Goal: Transaction & Acquisition: Purchase product/service

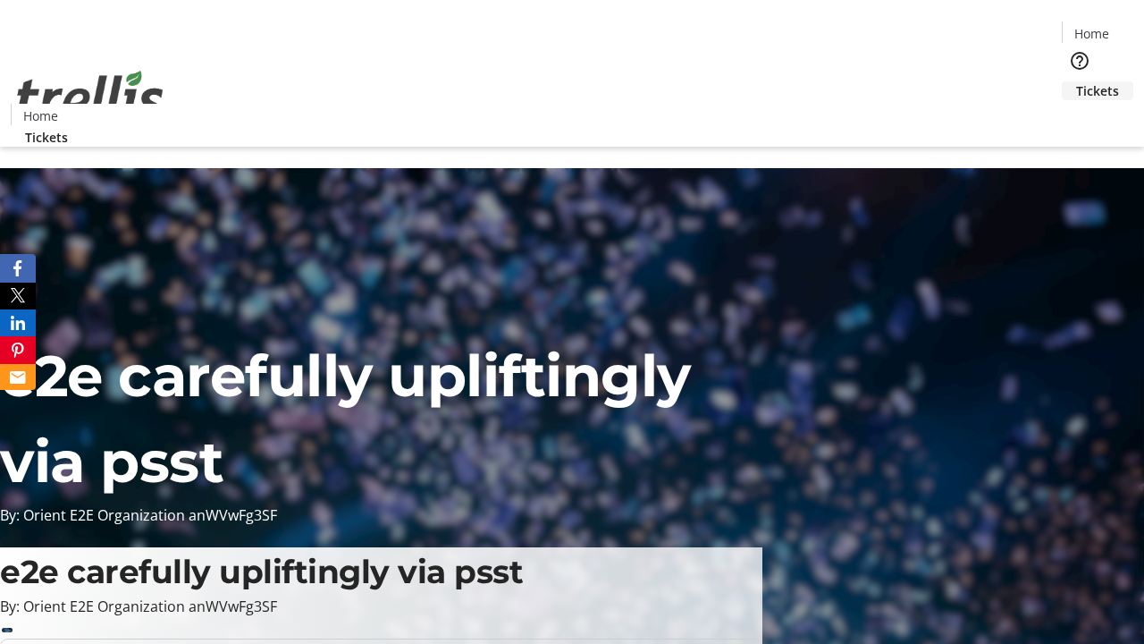
click at [1076, 81] on span "Tickets" at bounding box center [1097, 90] width 43 height 19
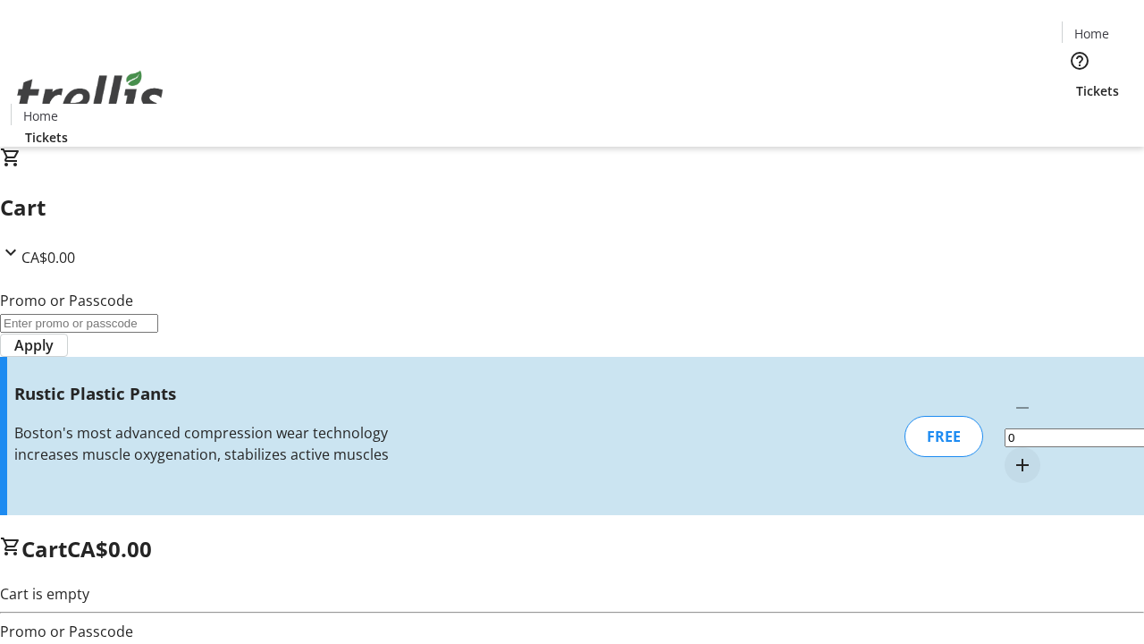
click at [1012, 454] on mat-icon "Increment by one" at bounding box center [1022, 464] width 21 height 21
type input "1"
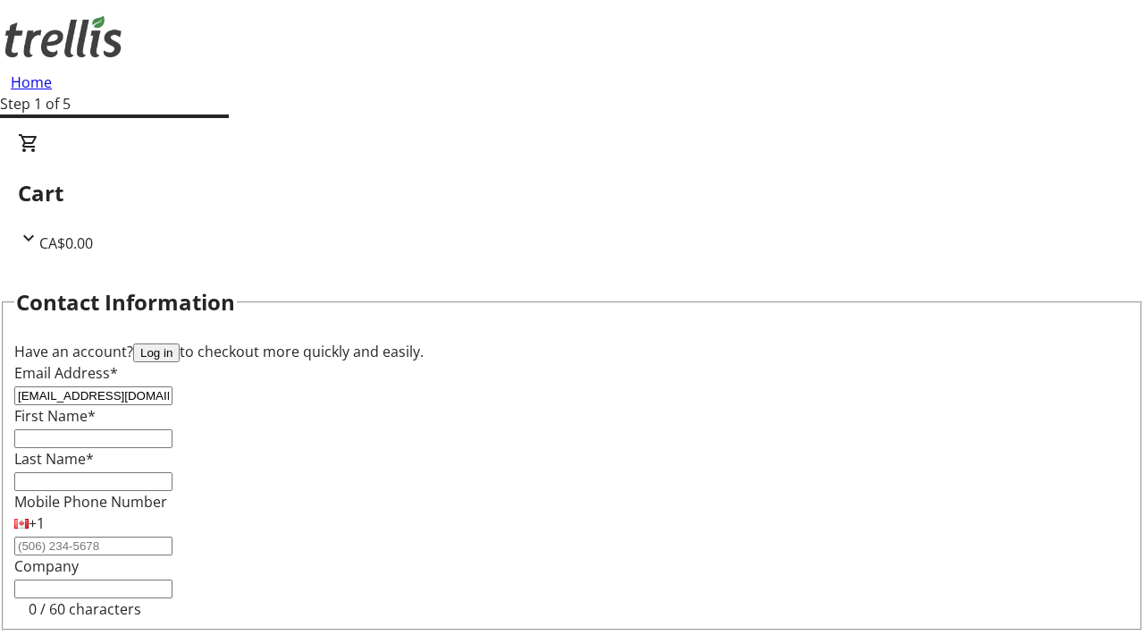
type input "[EMAIL_ADDRESS][DOMAIN_NAME]"
type input "Bria"
type input "[PERSON_NAME]"
